Goal: Task Accomplishment & Management: Manage account settings

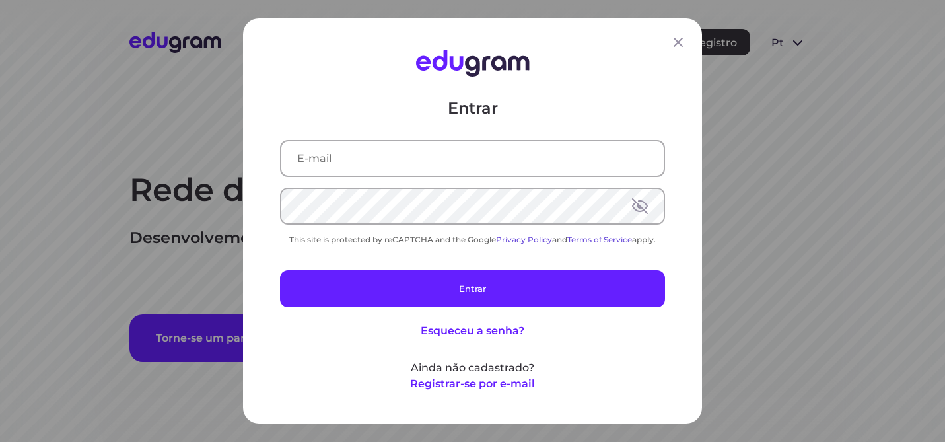
type input "[PERSON_NAME][EMAIL_ADDRESS][DOMAIN_NAME]"
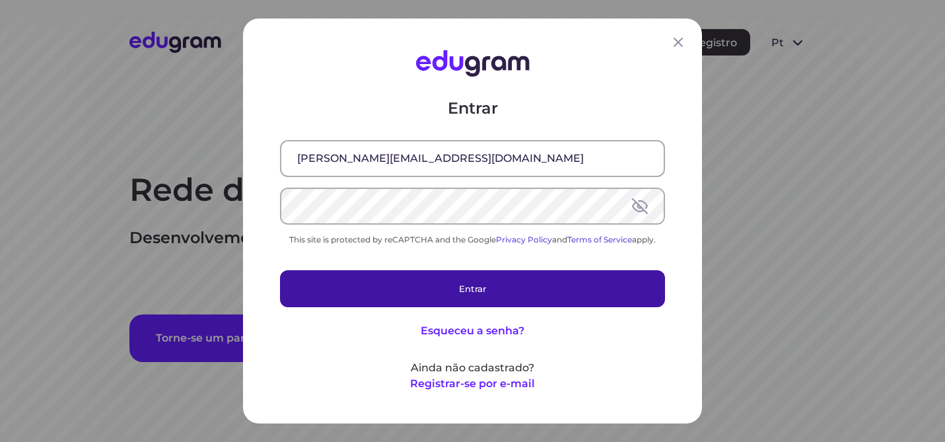
click at [481, 287] on button "Entrar" at bounding box center [472, 288] width 385 height 37
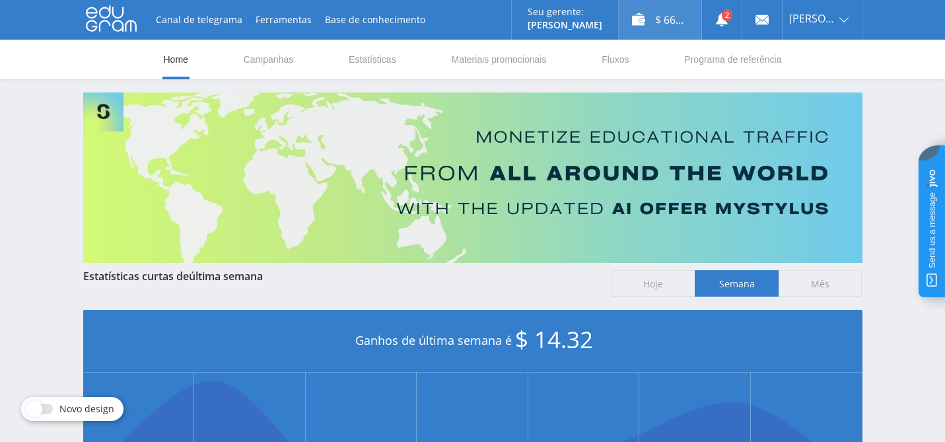
click at [670, 20] on div "$ 66.71" at bounding box center [660, 20] width 83 height 40
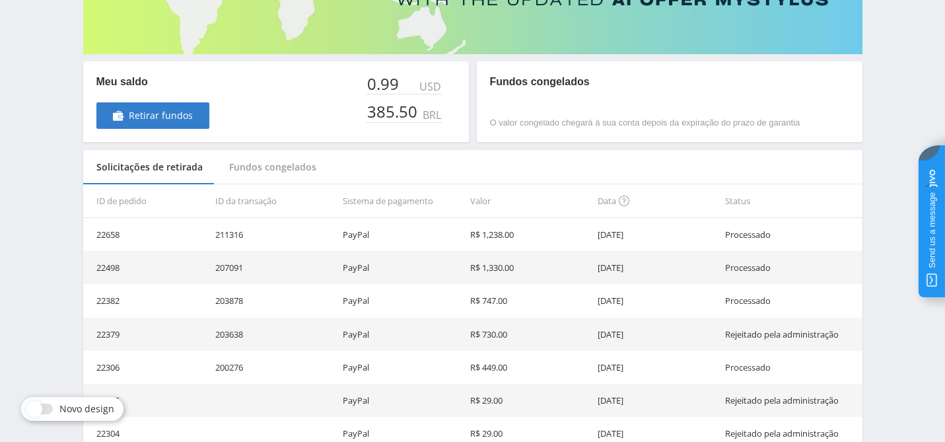
scroll to position [211, 0]
